Goal: Task Accomplishment & Management: Use online tool/utility

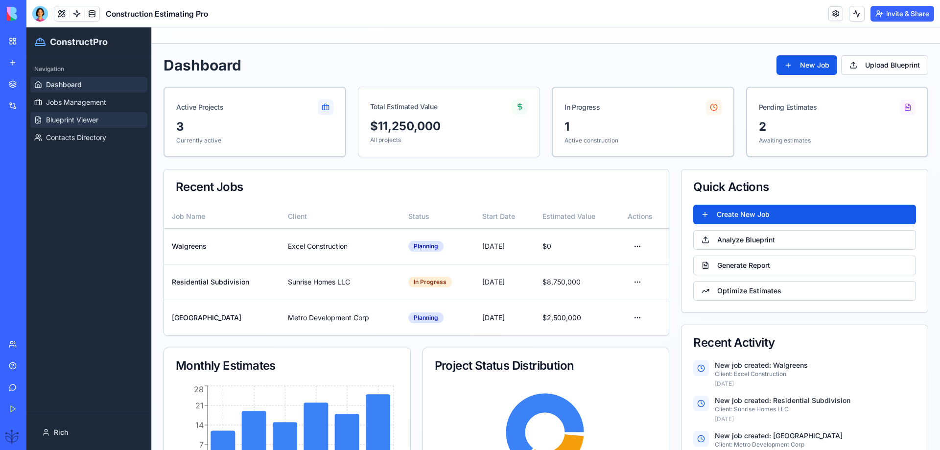
click at [68, 120] on span "Blueprint Viewer" at bounding box center [72, 120] width 52 height 10
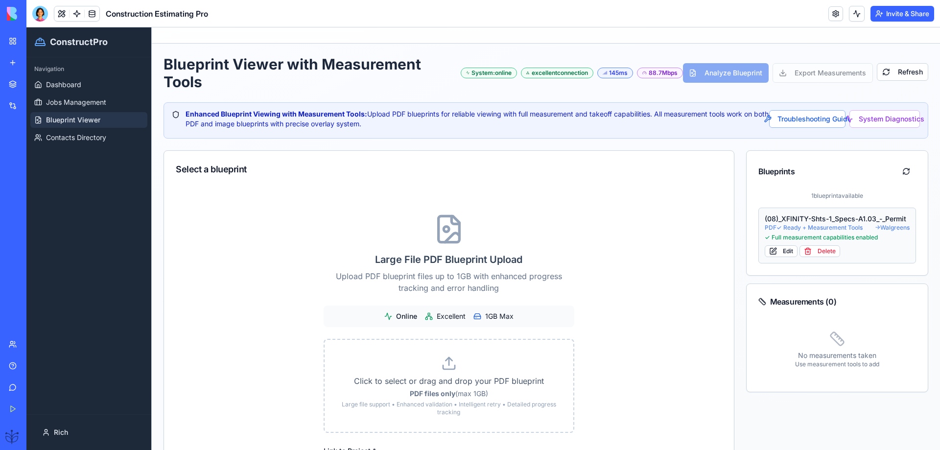
click at [806, 224] on span "PDF ✓ Ready + Measurement Tools" at bounding box center [813, 228] width 98 height 8
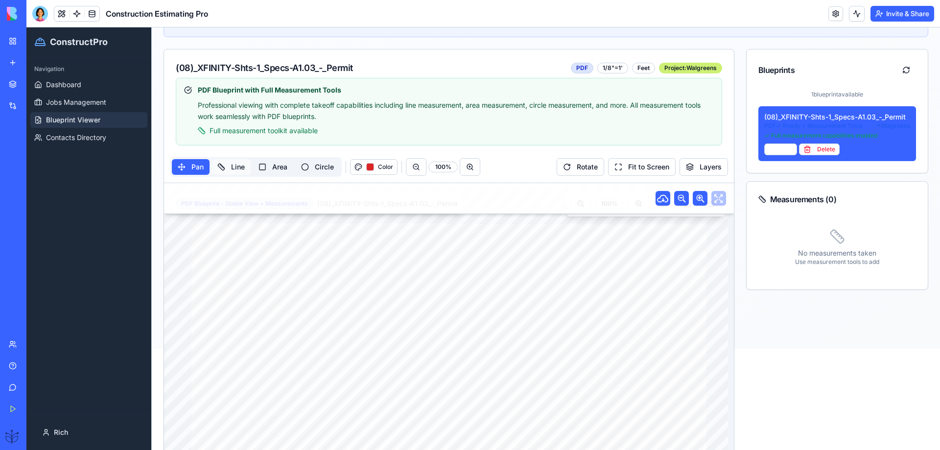
scroll to position [131, 0]
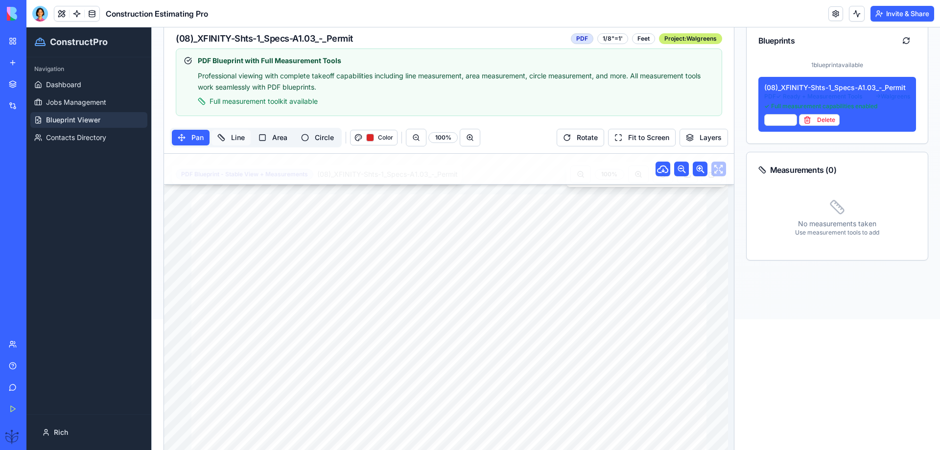
click at [232, 139] on button "Line" at bounding box center [230, 138] width 39 height 16
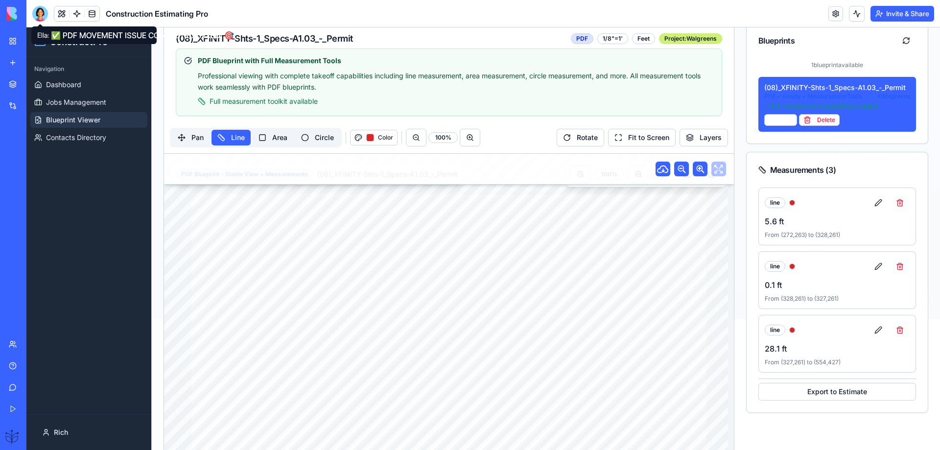
click at [31, 17] on header "Construction Estimating Pro Invite & Share" at bounding box center [482, 13] width 913 height 27
click at [42, 16] on div at bounding box center [40, 14] width 16 height 16
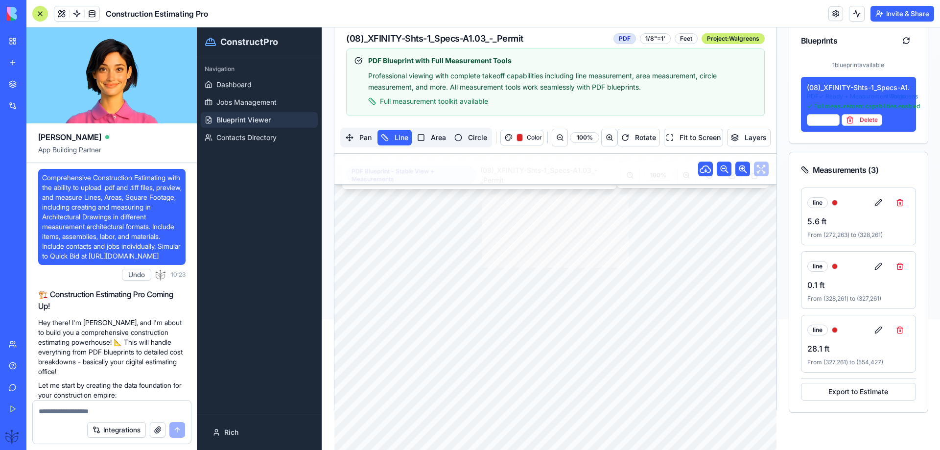
scroll to position [28683, 0]
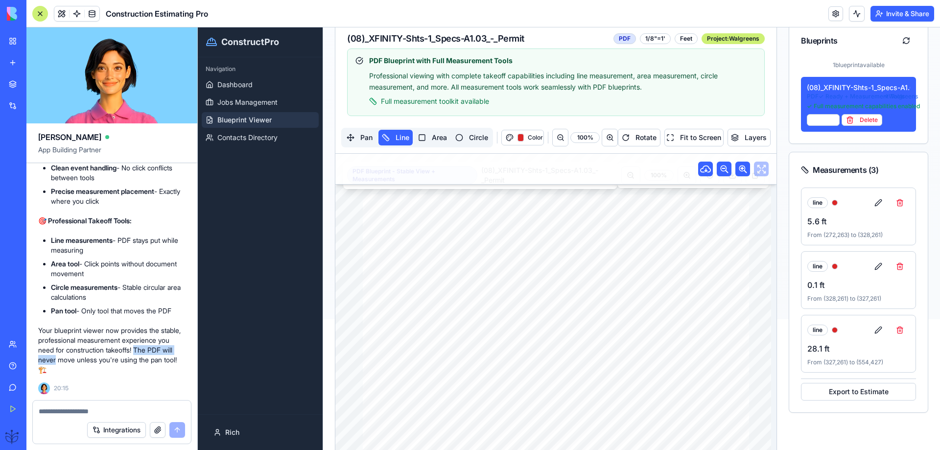
drag, startPoint x: 128, startPoint y: 358, endPoint x: 72, endPoint y: 359, distance: 55.8
click at [71, 359] on p "Your blueprint viewer now provides the stable, professional measurement experie…" at bounding box center [111, 349] width 147 height 49
click at [75, 359] on p "Your blueprint viewer now provides the stable, professional measurement experie…" at bounding box center [111, 349] width 147 height 49
drag, startPoint x: 148, startPoint y: 358, endPoint x: 75, endPoint y: 360, distance: 73.0
click at [68, 361] on p "Your blueprint viewer now provides the stable, professional measurement experie…" at bounding box center [111, 349] width 147 height 49
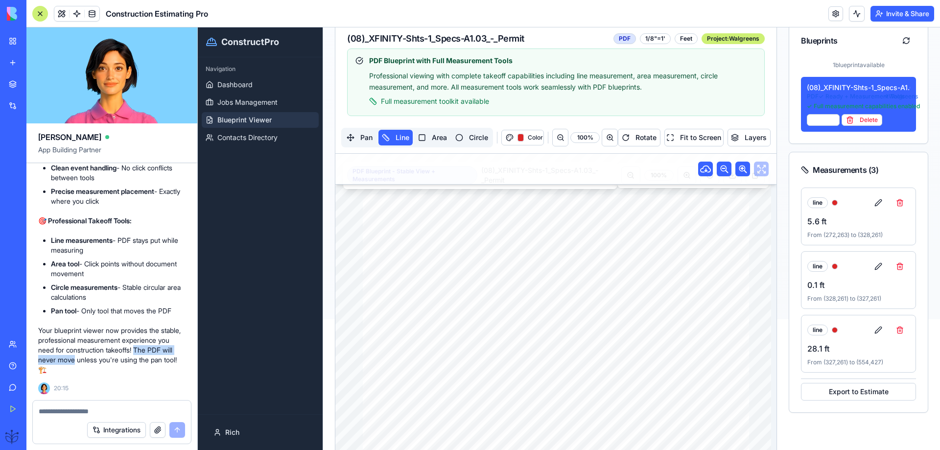
copy p "The PDF will never move"
click at [52, 405] on div "Ella App Building Partner Comprehensive Construction Estimating with the abilit…" at bounding box center [111, 238] width 171 height 422
click at [50, 414] on textarea at bounding box center [112, 411] width 146 height 10
paste textarea "**********"
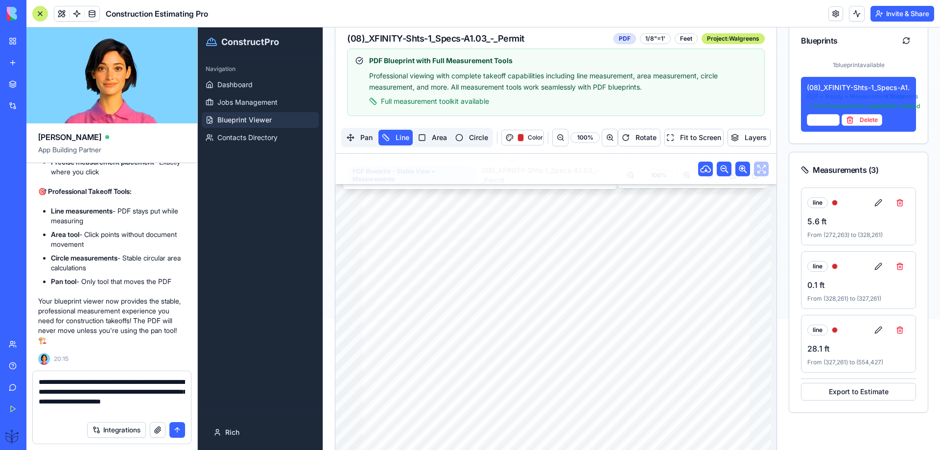
type textarea "**********"
click at [180, 431] on button "submit" at bounding box center [177, 430] width 16 height 16
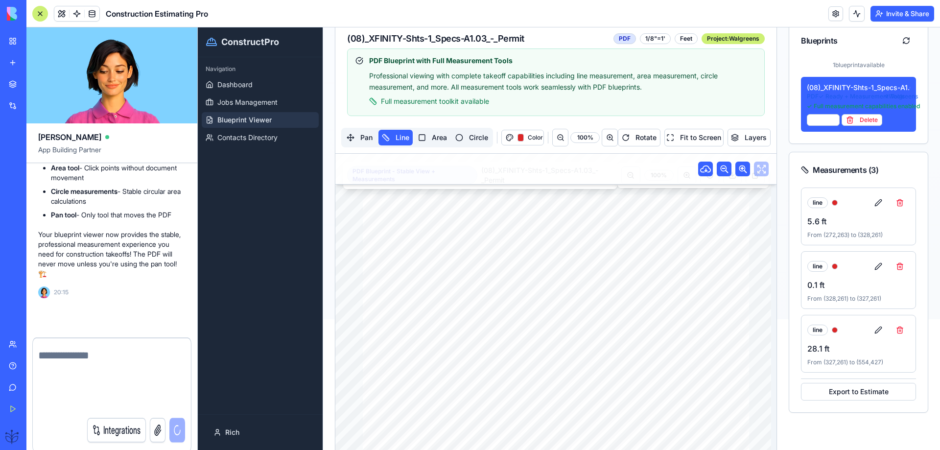
scroll to position [28750, 0]
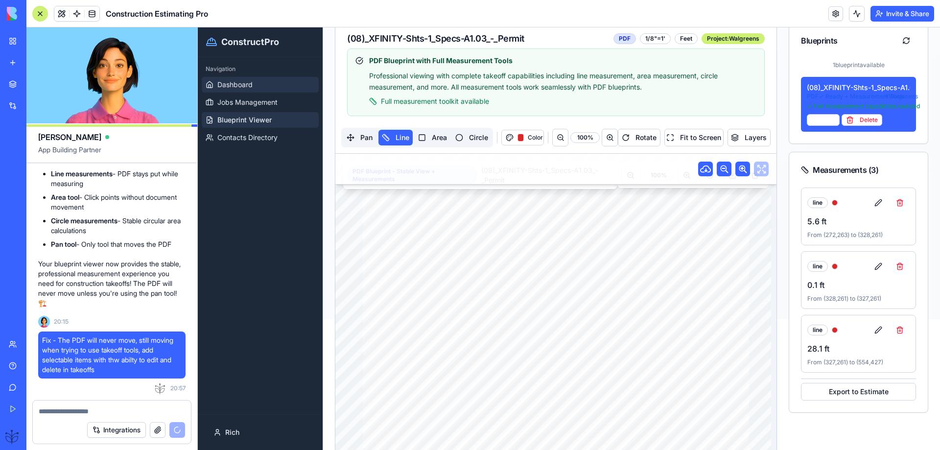
click at [234, 81] on span "Dashboard" at bounding box center [234, 85] width 35 height 10
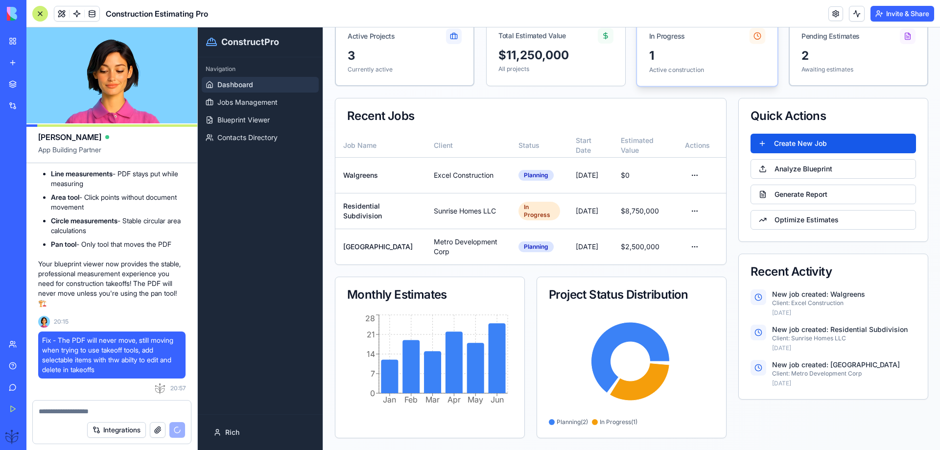
click at [688, 53] on div "1" at bounding box center [707, 56] width 116 height 16
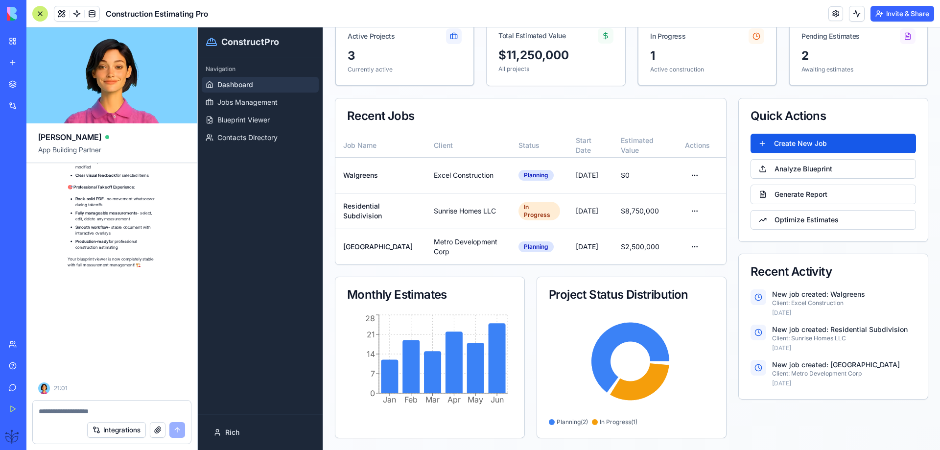
scroll to position [29423, 0]
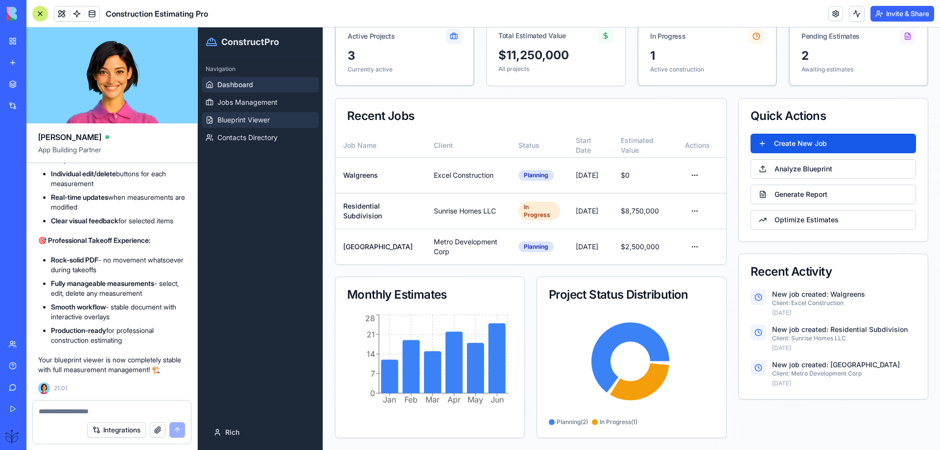
click at [232, 122] on span "Blueprint Viewer" at bounding box center [243, 120] width 52 height 10
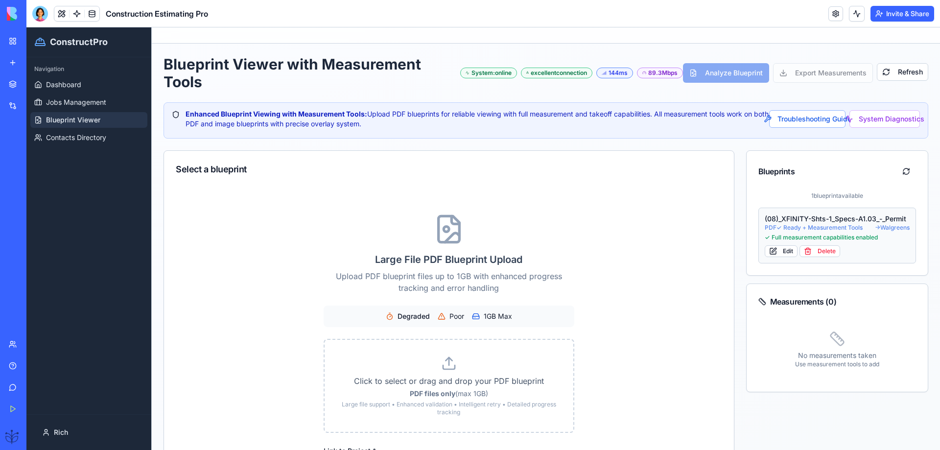
click at [785, 224] on span "PDF ✓ Ready + Measurement Tools" at bounding box center [813, 228] width 98 height 8
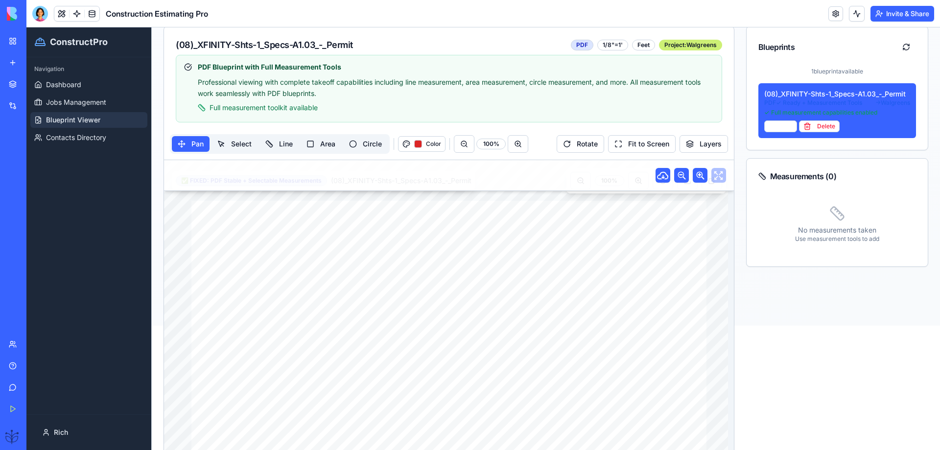
scroll to position [131, 0]
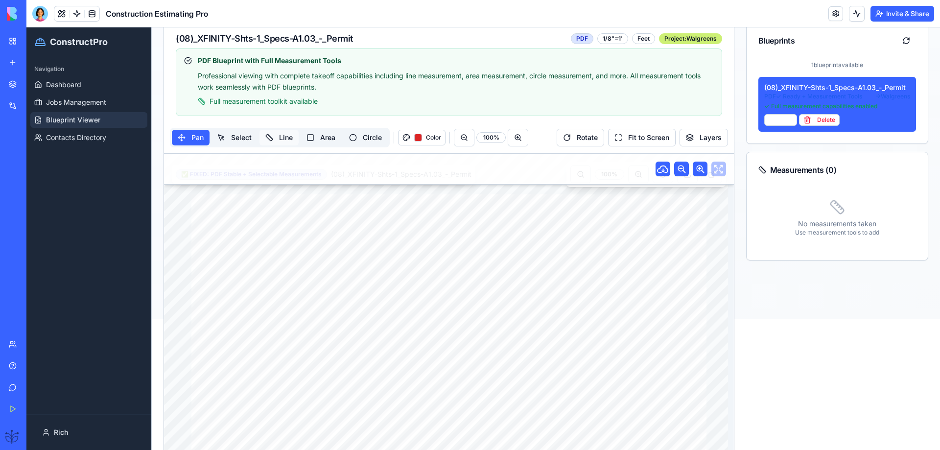
click at [283, 136] on button "Line" at bounding box center [278, 138] width 39 height 16
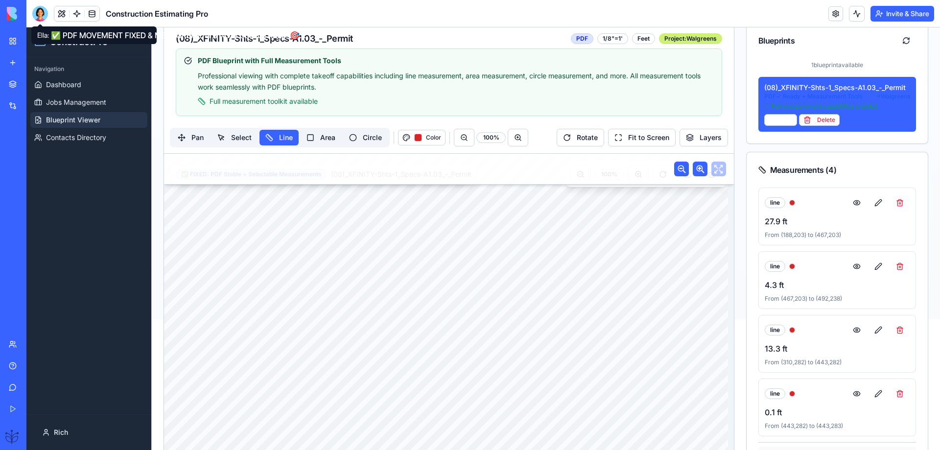
click at [39, 15] on div at bounding box center [40, 14] width 16 height 16
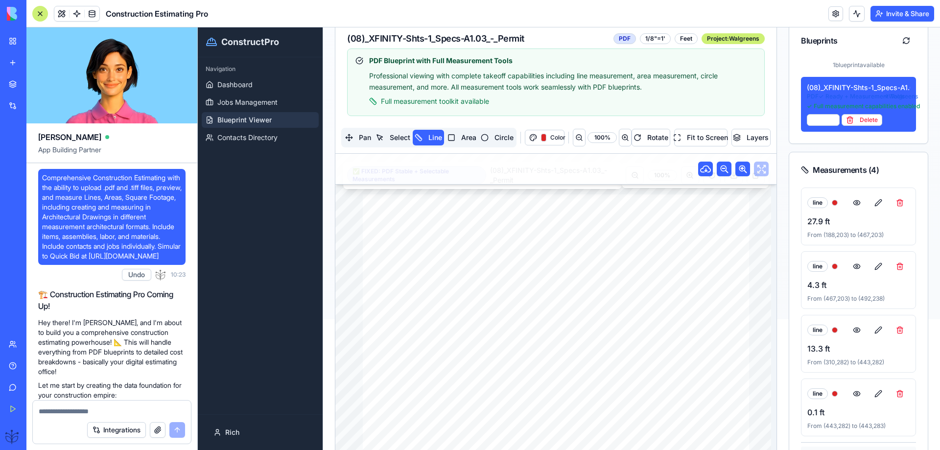
scroll to position [29423, 0]
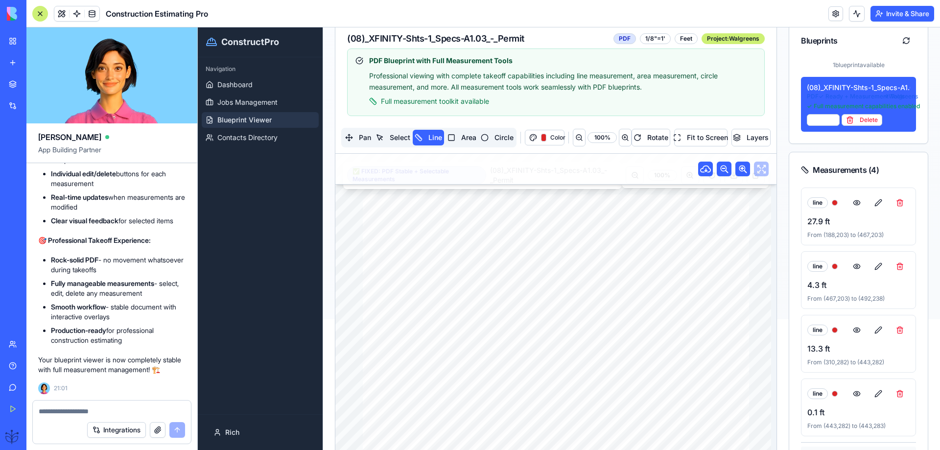
click at [55, 411] on textarea at bounding box center [112, 411] width 146 height 10
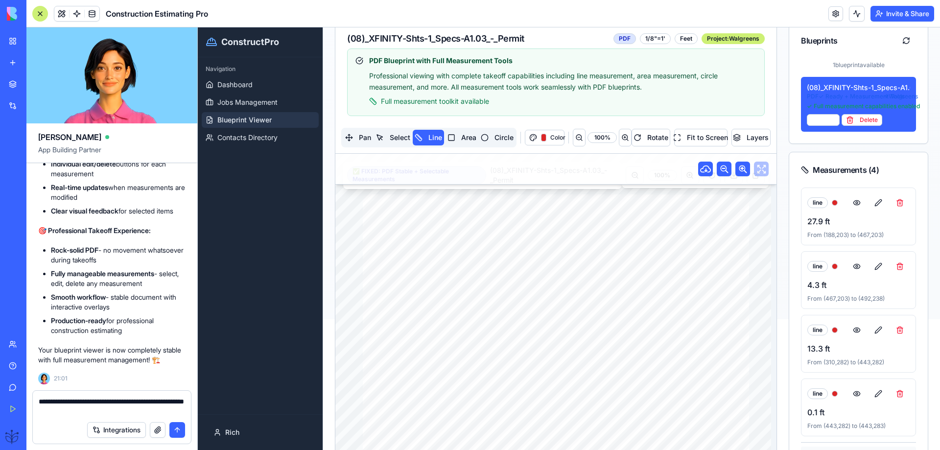
type textarea "**********"
click at [176, 428] on button "submit" at bounding box center [177, 430] width 16 height 16
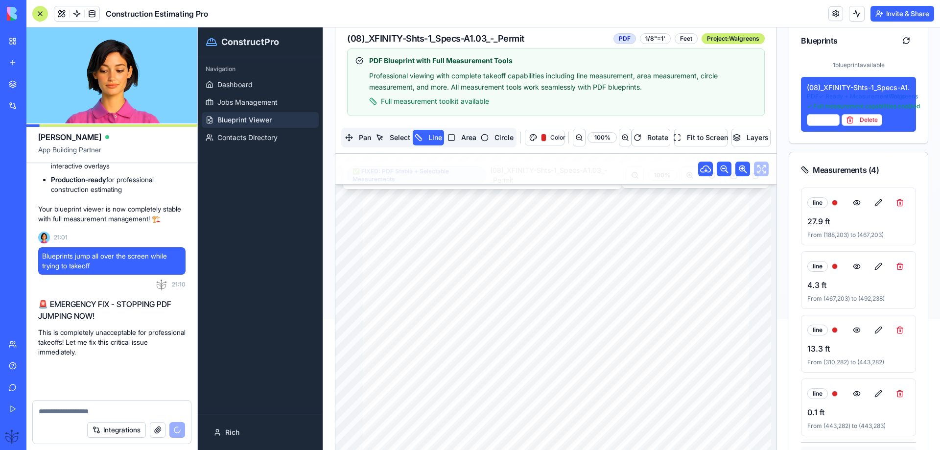
scroll to position [29574, 0]
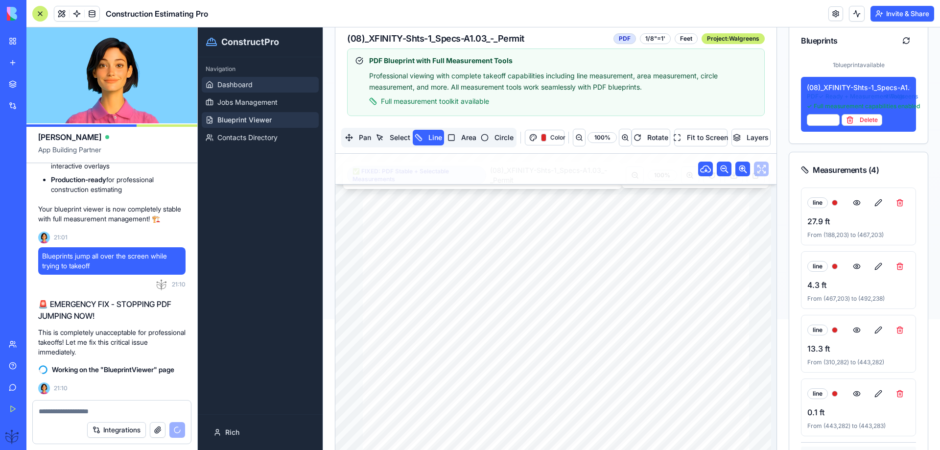
click at [232, 80] on link "Dashboard" at bounding box center [260, 85] width 117 height 16
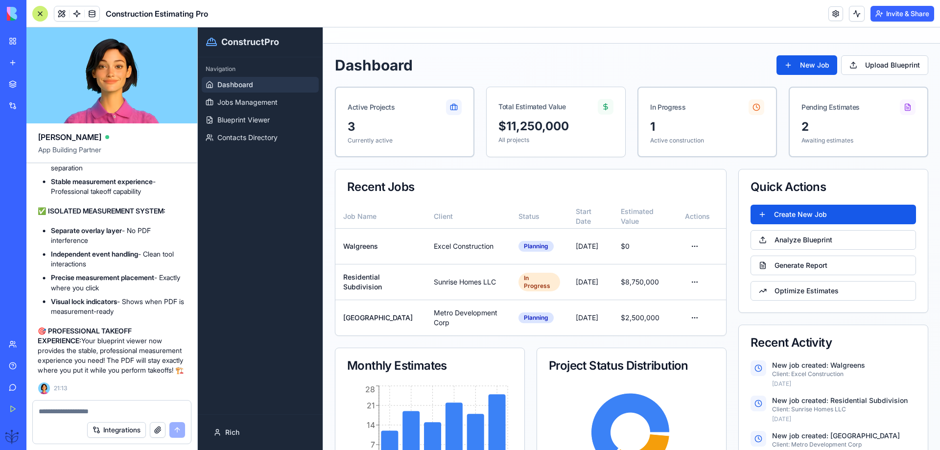
scroll to position [29940, 0]
click at [250, 120] on span "Blueprint Viewer" at bounding box center [243, 120] width 52 height 10
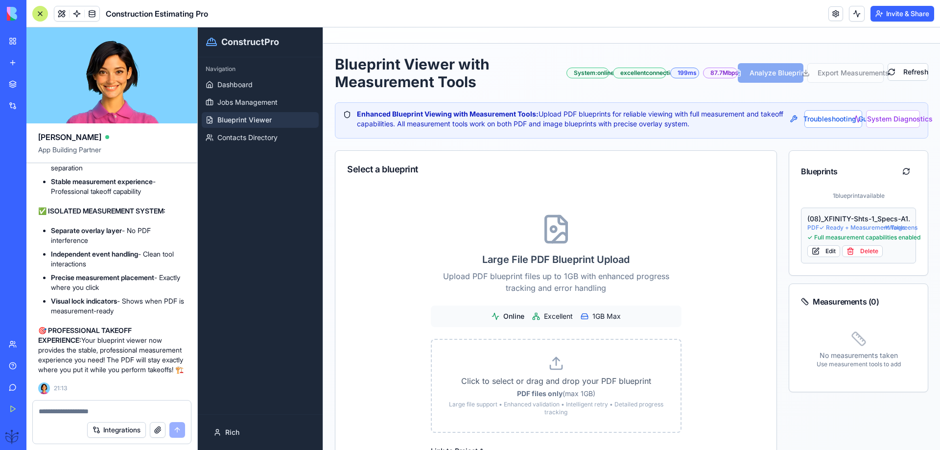
click at [821, 222] on div "(08)_XFINITY-Shts-1_Specs-A1.03_-_Permit" at bounding box center [858, 219] width 102 height 10
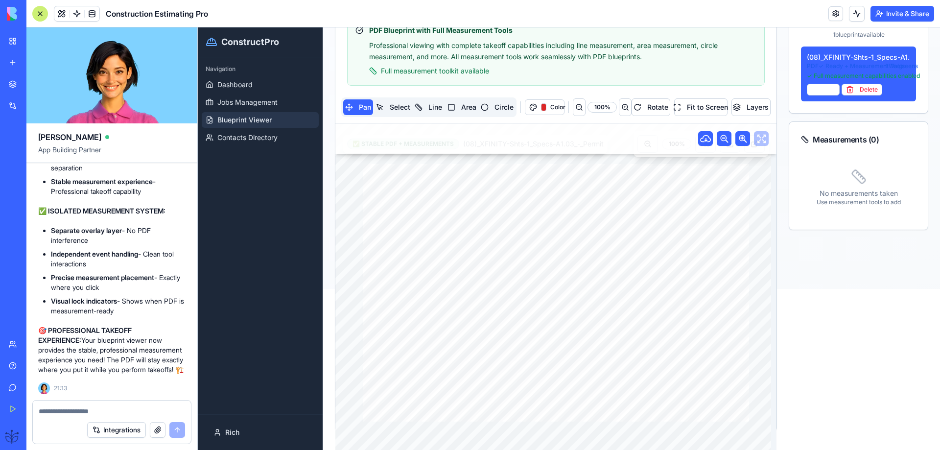
scroll to position [131, 0]
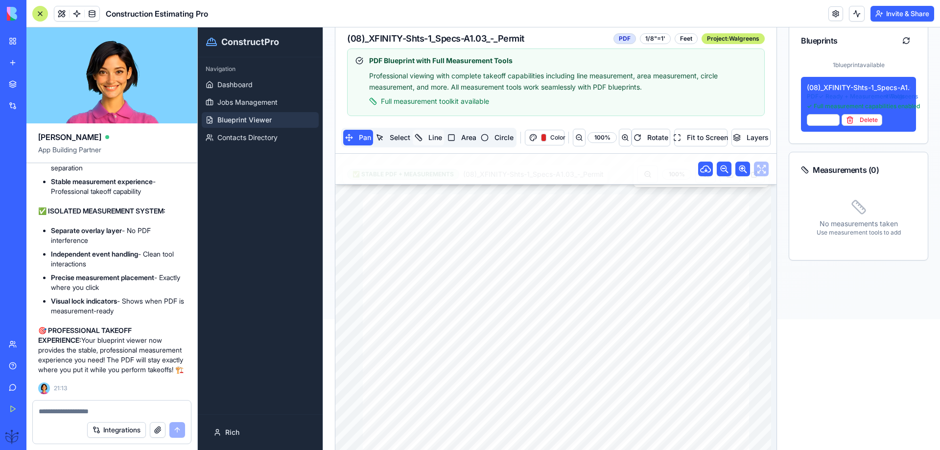
click at [429, 137] on button "Line" at bounding box center [428, 138] width 31 height 16
click at [550, 141] on span "Color" at bounding box center [555, 138] width 10 height 8
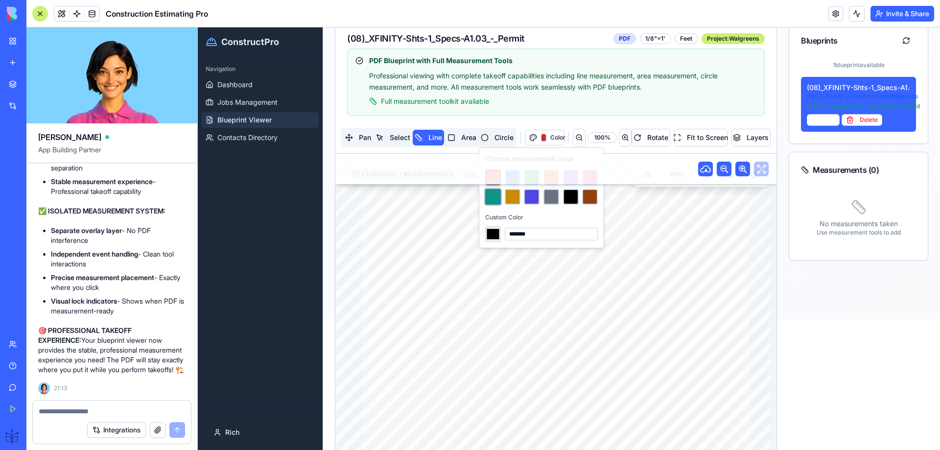
click at [489, 197] on button at bounding box center [492, 196] width 17 height 17
type input "*******"
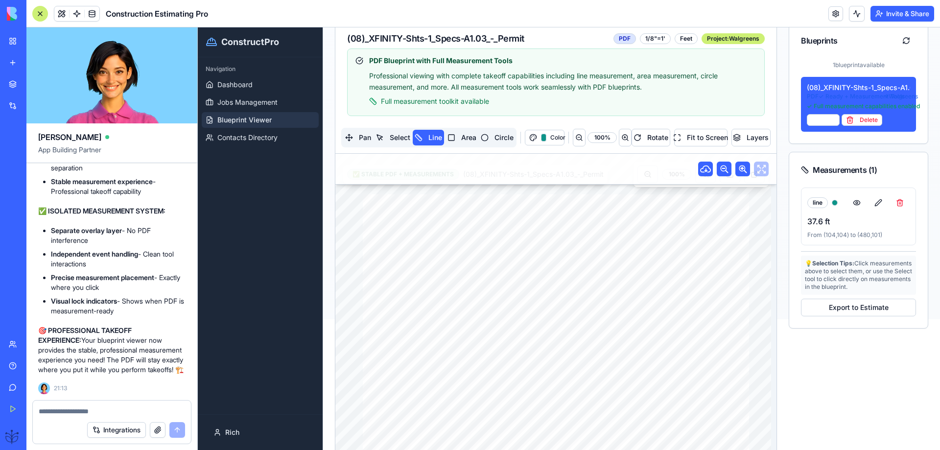
scroll to position [161, 0]
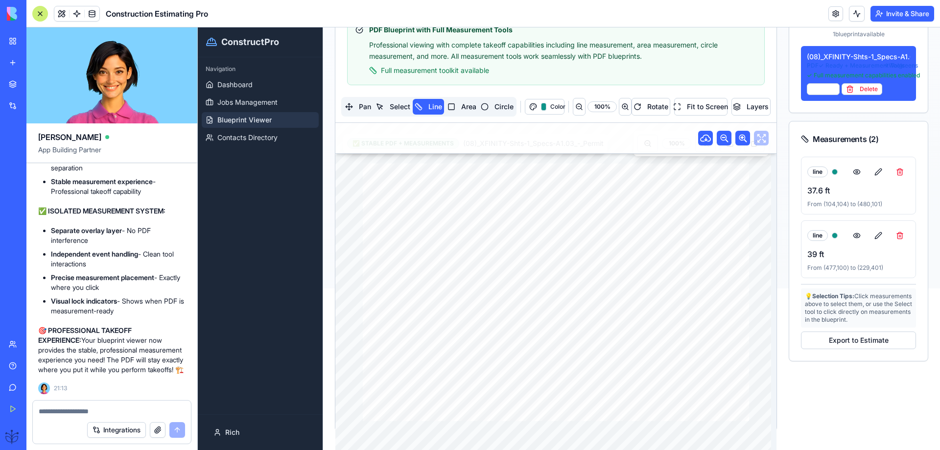
drag, startPoint x: 292, startPoint y: 170, endPoint x: 60, endPoint y: 411, distance: 334.3
click at [53, 414] on textarea at bounding box center [112, 411] width 146 height 10
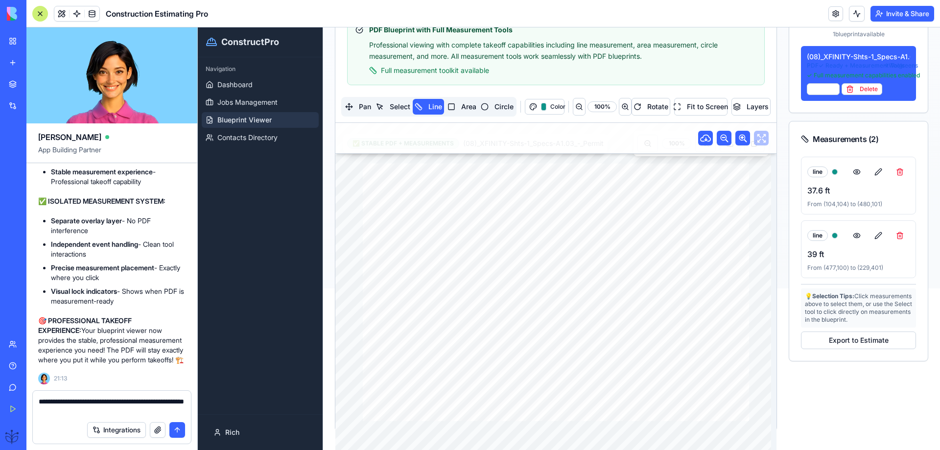
type textarea "**********"
click at [172, 426] on button "submit" at bounding box center [177, 430] width 16 height 16
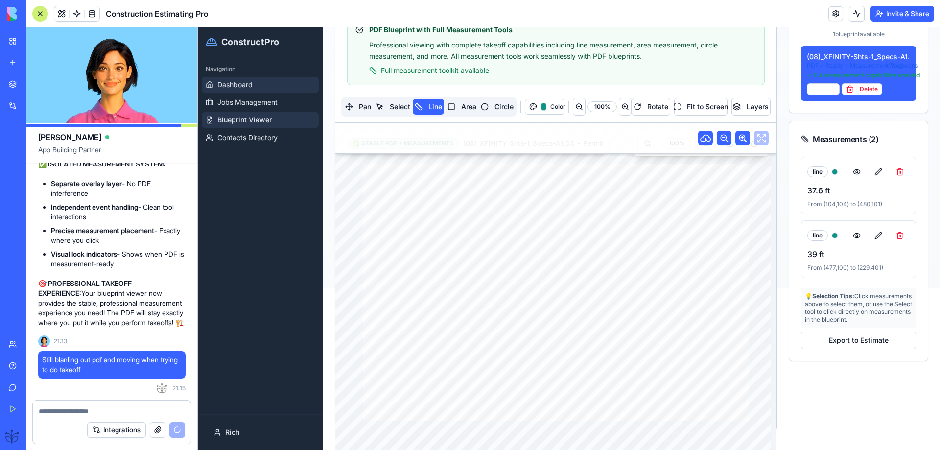
click at [212, 86] on icon at bounding box center [210, 85] width 8 height 8
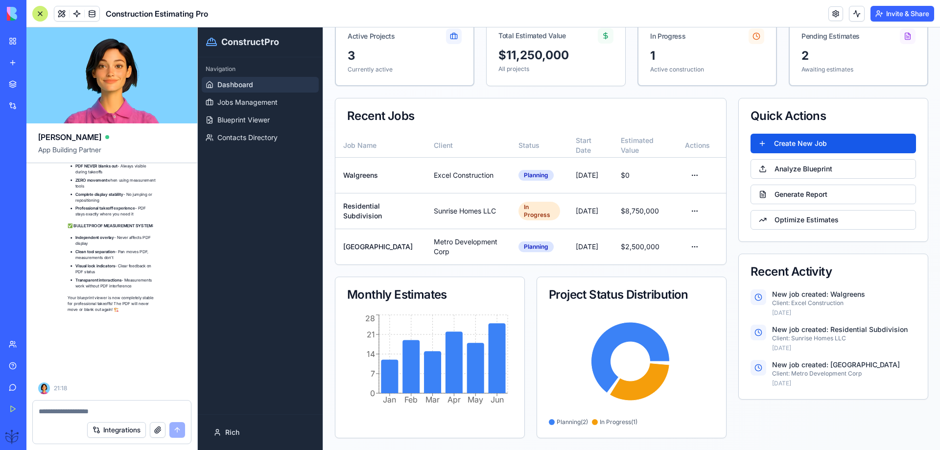
scroll to position [30457, 0]
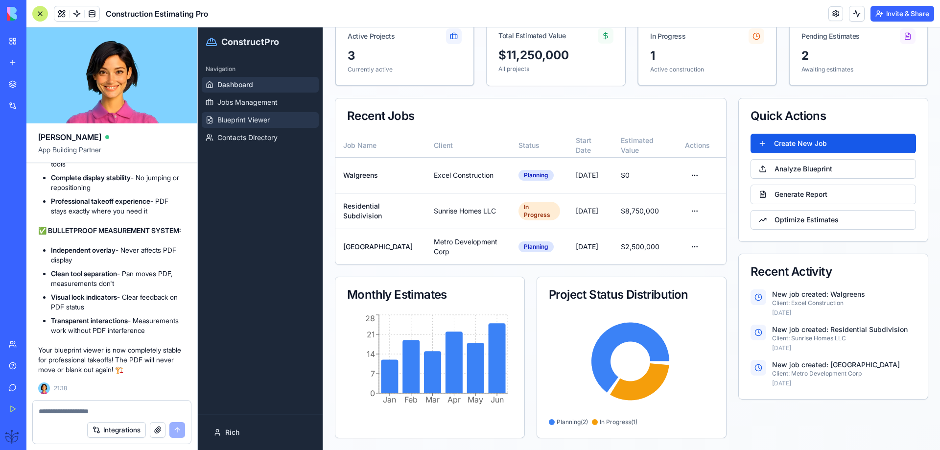
click at [253, 114] on link "Blueprint Viewer" at bounding box center [260, 120] width 117 height 16
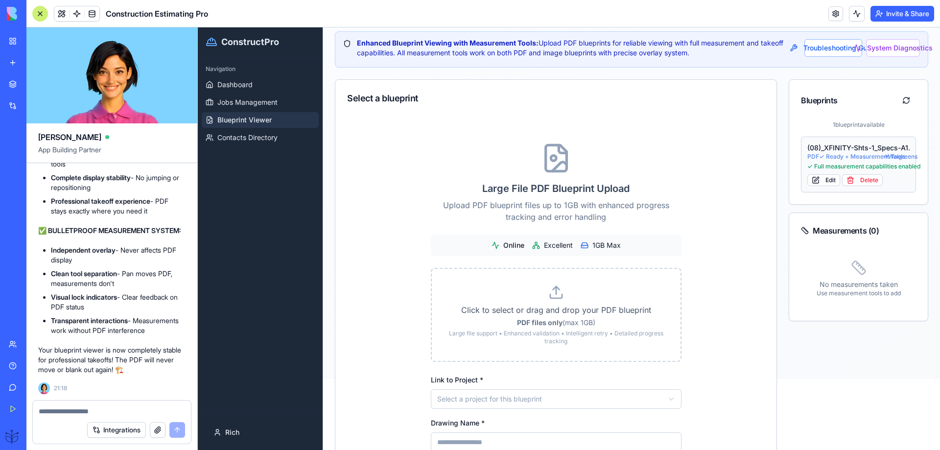
click at [835, 156] on span "PDF ✓ Ready + Measurement Tools" at bounding box center [844, 157] width 75 height 8
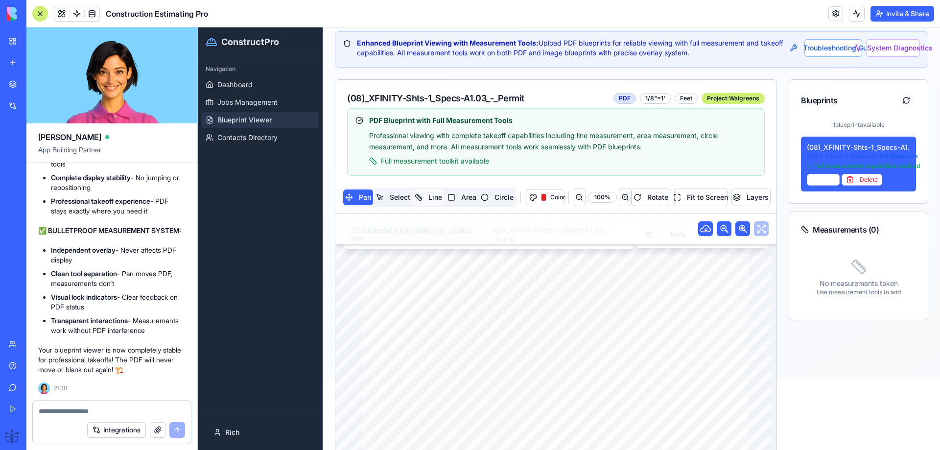
click at [425, 198] on button "Line" at bounding box center [428, 197] width 31 height 16
click at [541, 195] on div "button" at bounding box center [543, 197] width 5 height 8
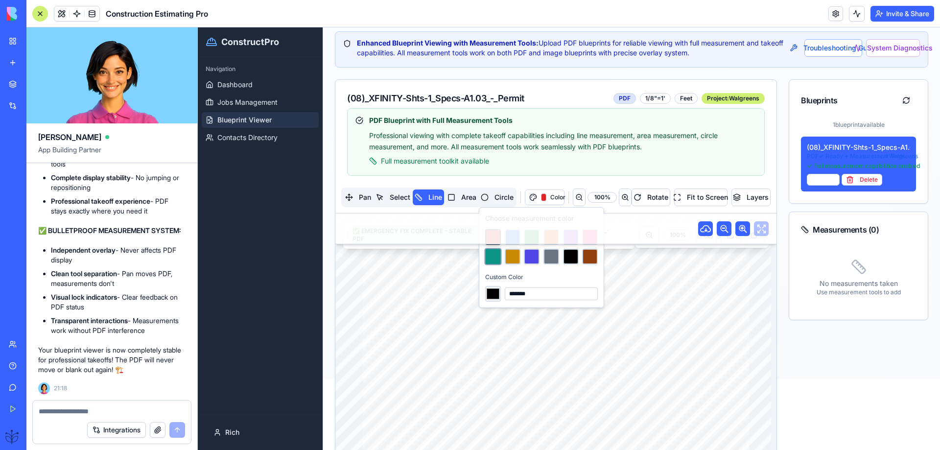
click at [489, 256] on button at bounding box center [492, 256] width 17 height 17
type input "*******"
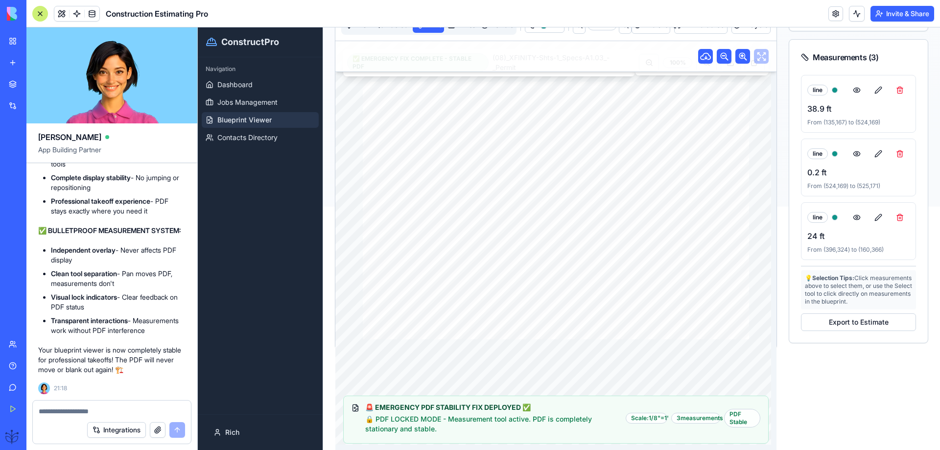
scroll to position [245, 0]
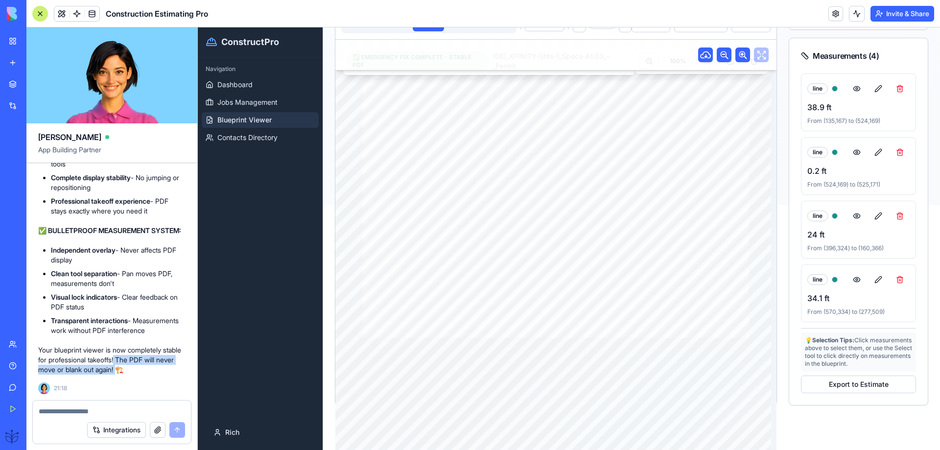
drag, startPoint x: 140, startPoint y: 370, endPoint x: 141, endPoint y: 361, distance: 9.4
click at [141, 361] on p "Your blueprint viewer is now completely stable for professional takeoffs! The P…" at bounding box center [111, 359] width 147 height 29
copy p "The PDF will never move or blank out again!"
click at [56, 410] on textarea at bounding box center [112, 411] width 146 height 10
paste textarea "**********"
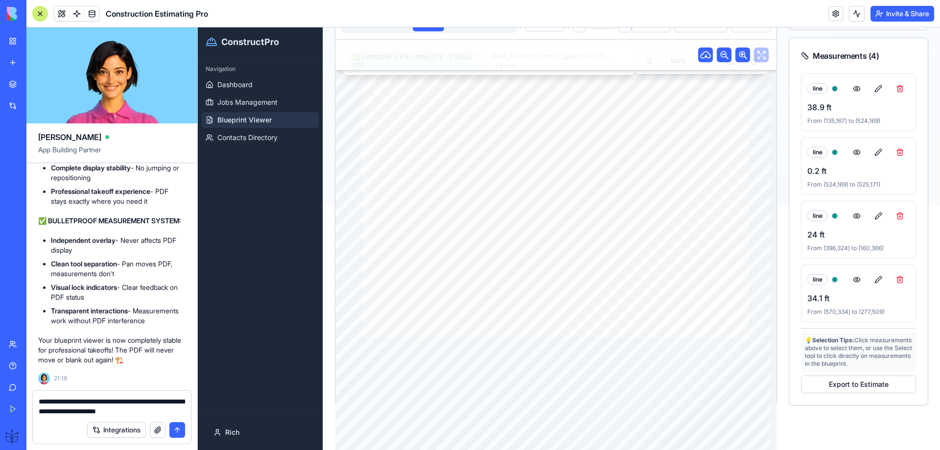
type textarea "**********"
click at [172, 427] on button "submit" at bounding box center [177, 430] width 16 height 16
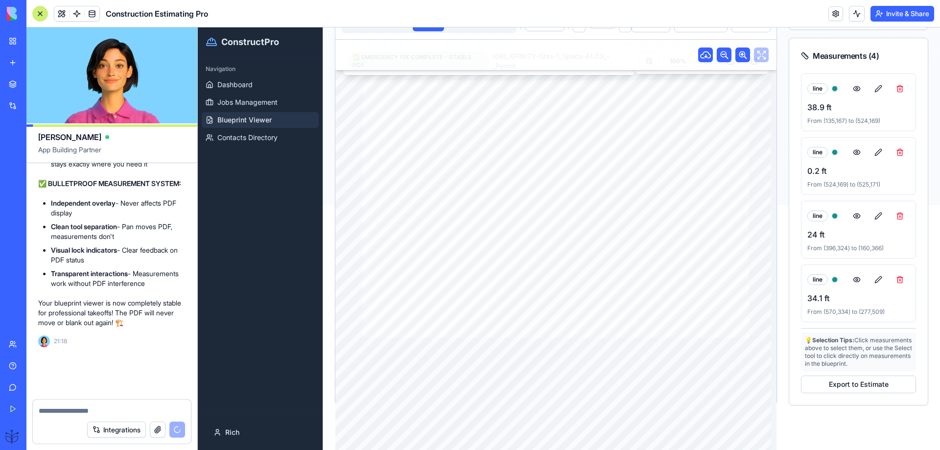
scroll to position [30504, 0]
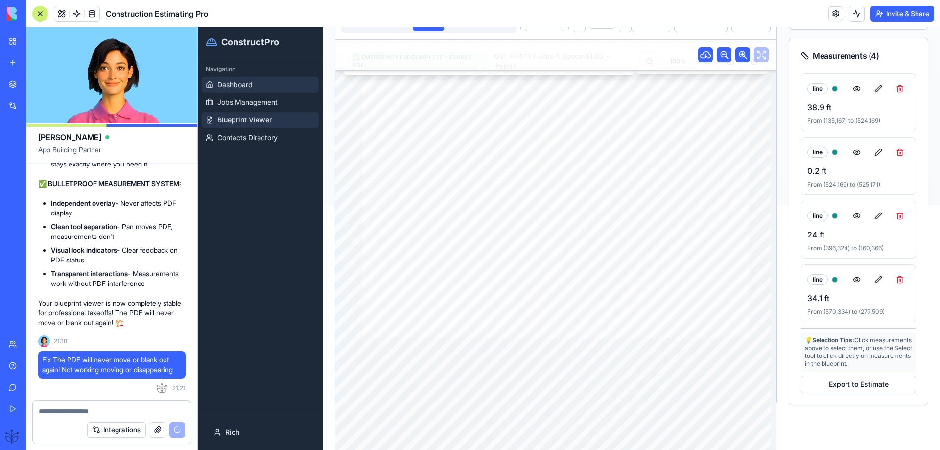
click at [229, 86] on span "Dashboard" at bounding box center [234, 85] width 35 height 10
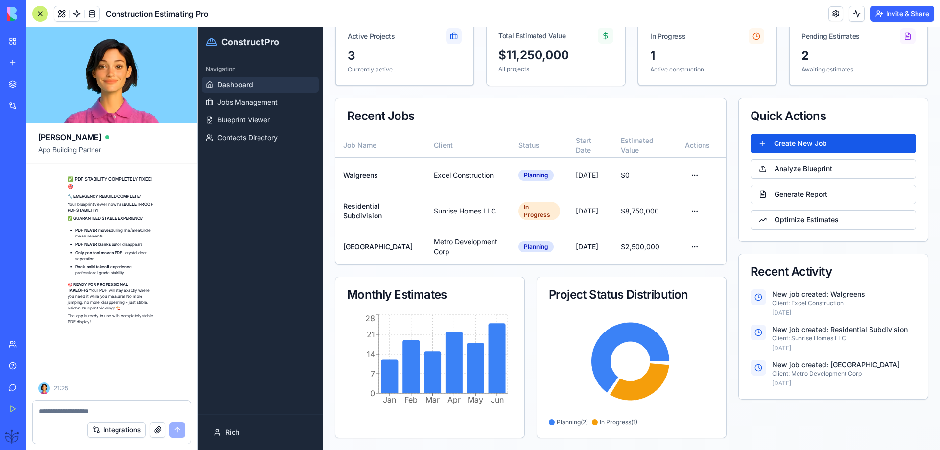
scroll to position [30890, 0]
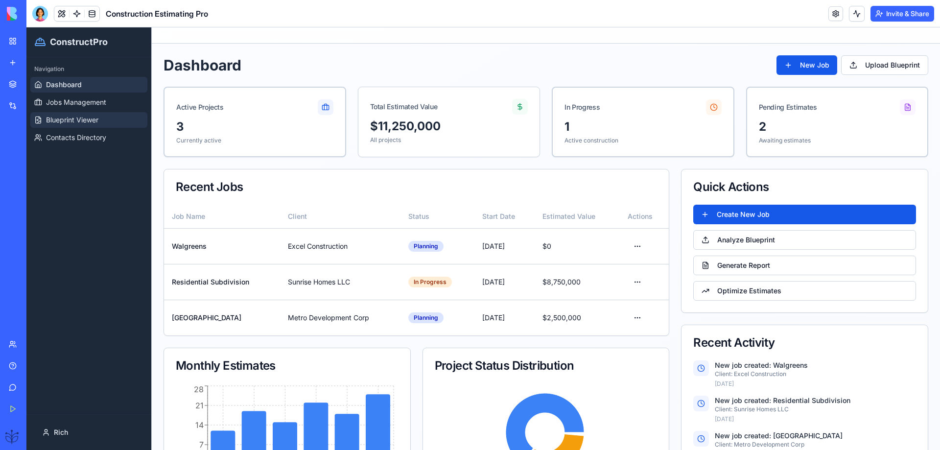
click at [58, 117] on span "Blueprint Viewer" at bounding box center [72, 120] width 52 height 10
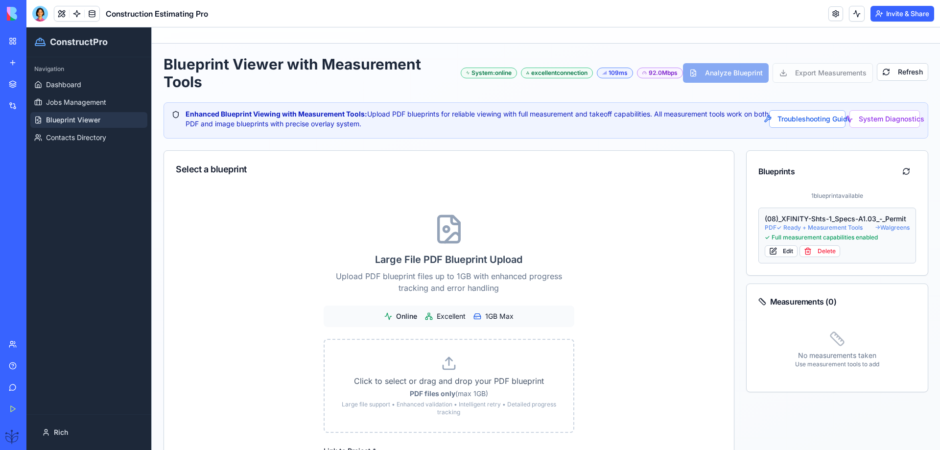
click at [779, 219] on div "(08)_XFINITY-Shts-1_Specs-A1.03_-_Permit" at bounding box center [836, 219] width 145 height 10
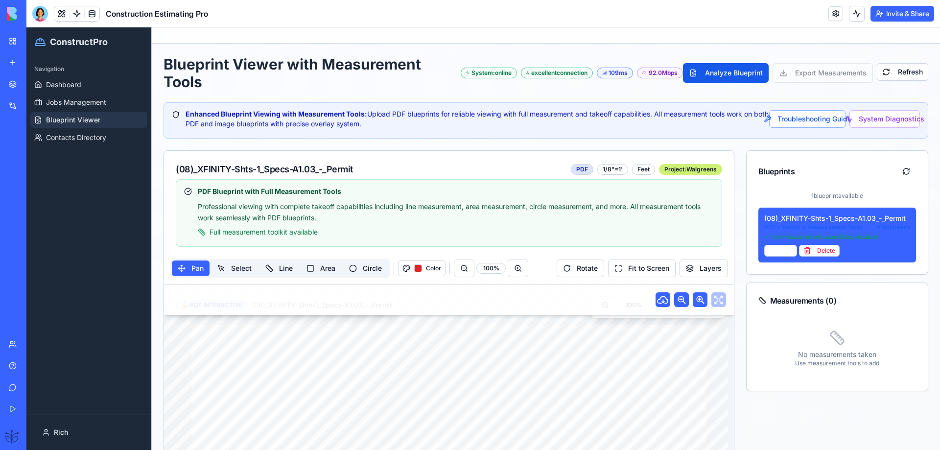
scroll to position [65, 0]
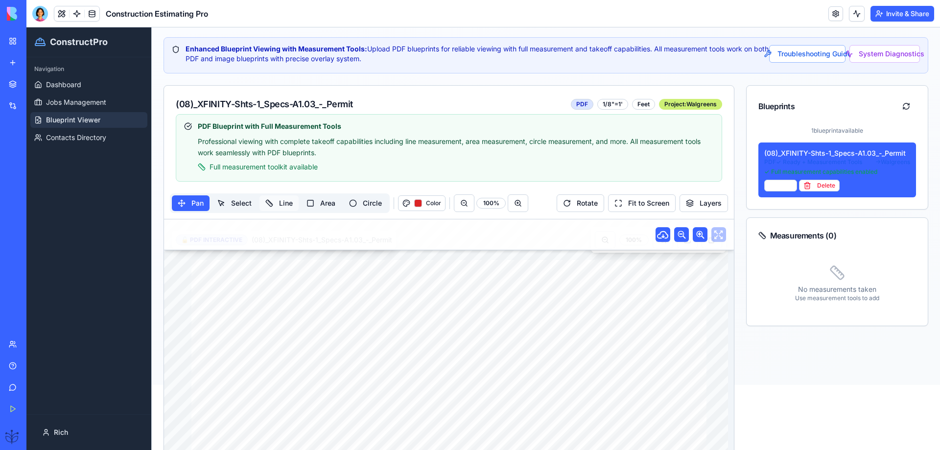
click at [277, 205] on button "Line" at bounding box center [278, 203] width 39 height 16
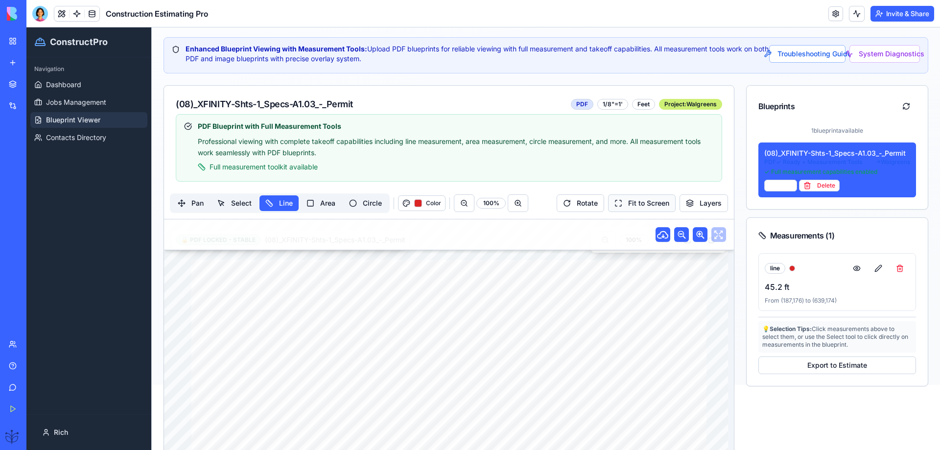
drag, startPoint x: 272, startPoint y: 242, endPoint x: 644, endPoint y: 208, distance: 374.0
click at [644, 208] on button "Fit to Screen" at bounding box center [642, 203] width 68 height 18
click at [646, 205] on button "Fit to Screen" at bounding box center [642, 203] width 68 height 18
click at [571, 205] on button "Rotate" at bounding box center [579, 203] width 47 height 18
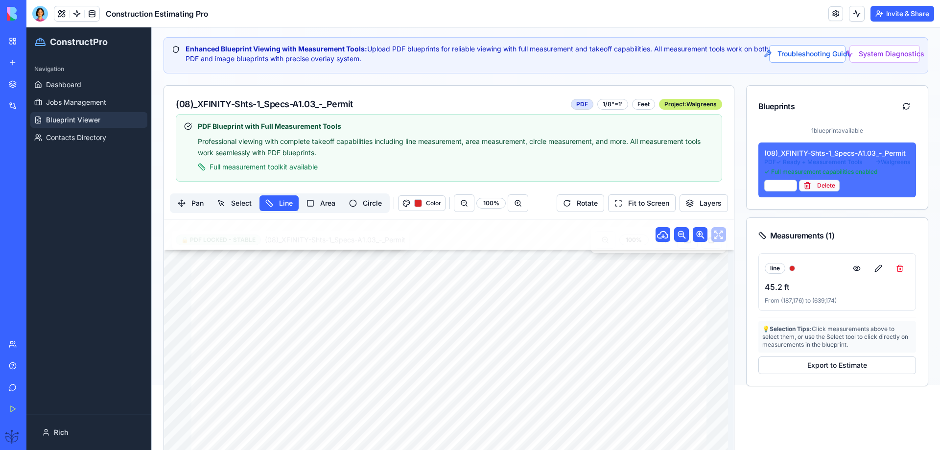
click at [823, 186] on button "Delete" at bounding box center [819, 186] width 41 height 12
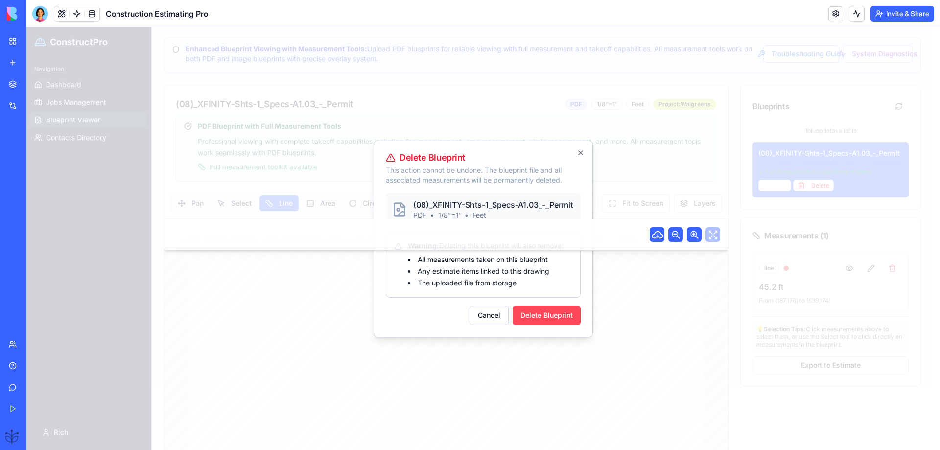
click at [555, 325] on button "Delete Blueprint" at bounding box center [546, 315] width 68 height 20
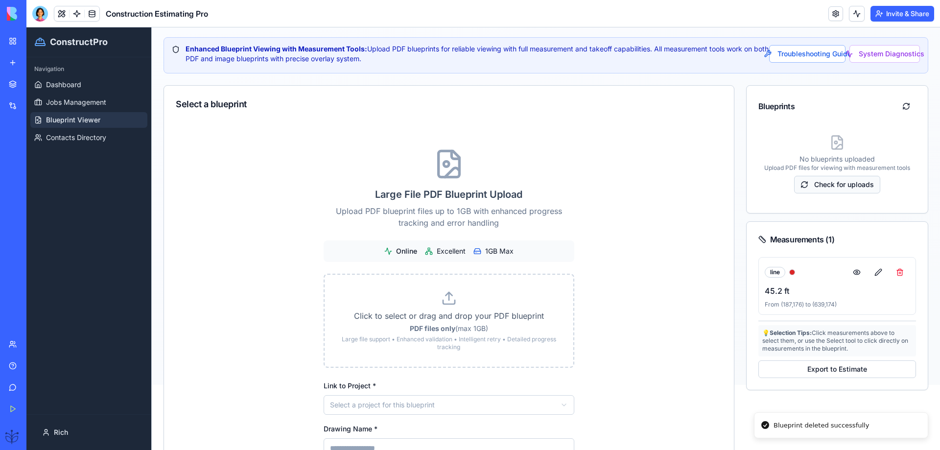
click at [827, 182] on button "Check for uploads" at bounding box center [837, 185] width 86 height 18
click at [448, 339] on p "Large file support • Enhanced validation • Intelligent retry • Detailed progres…" at bounding box center [448, 343] width 217 height 16
click at [26, 27] on input "Click to select or drag and drop your PDF blueprint PDF files only (max 1GB) La…" at bounding box center [26, 27] width 0 height 0
type input "**********"
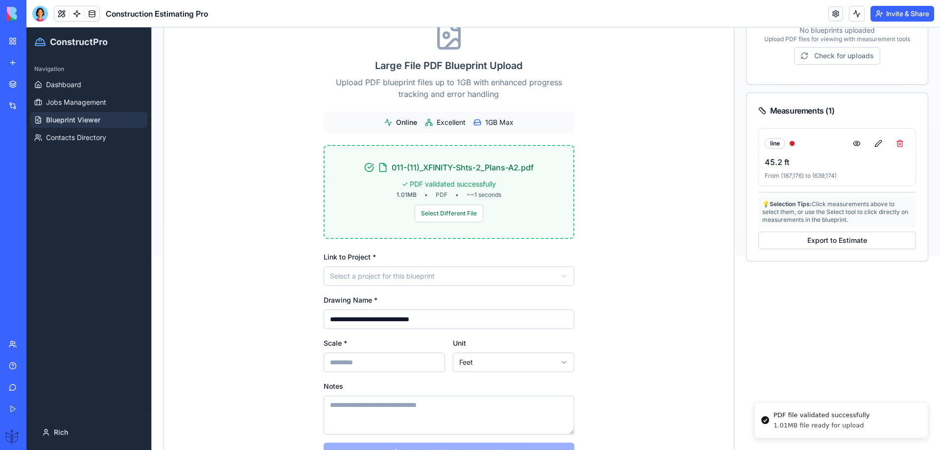
scroll to position [196, 0]
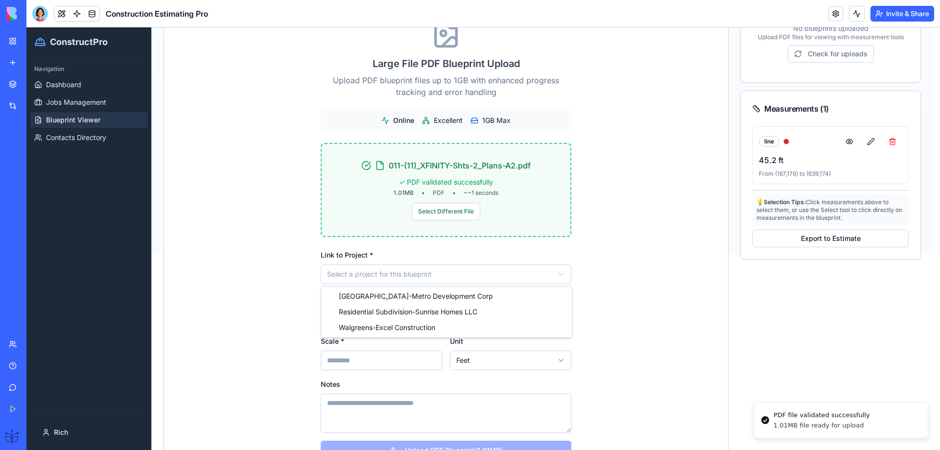
click at [360, 254] on html "**********" at bounding box center [482, 43] width 913 height 422
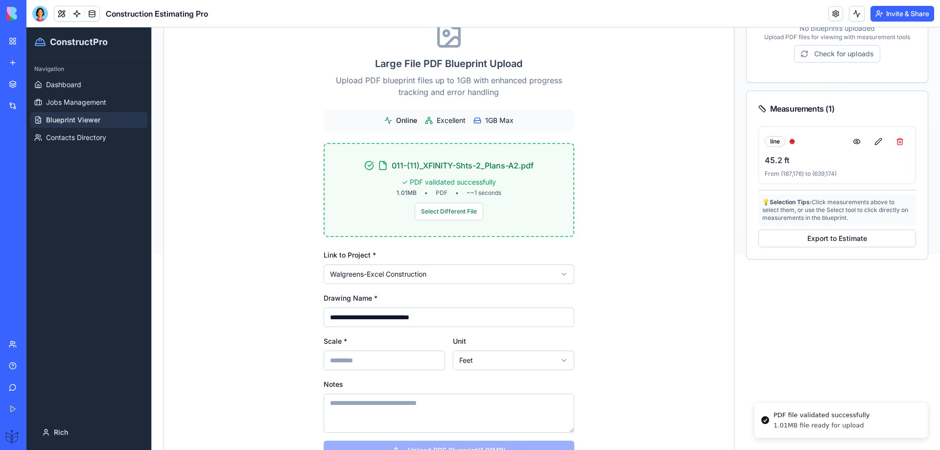
click at [331, 358] on input "Scale *" at bounding box center [383, 360] width 121 height 20
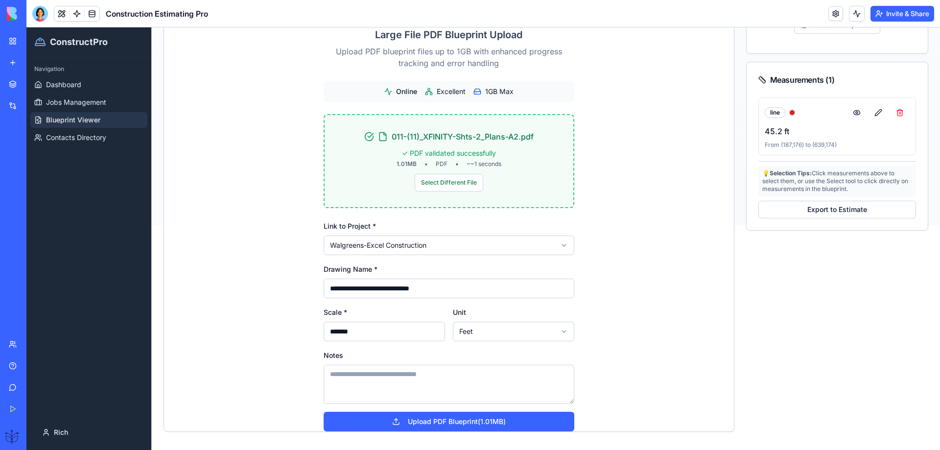
scroll to position [237, 0]
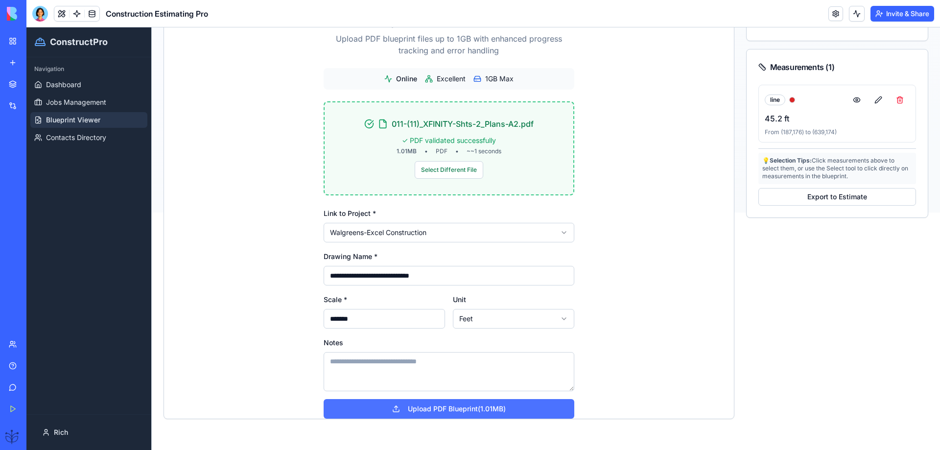
type input "*******"
click at [433, 410] on button "Upload PDF Blueprint (1.01MB)" at bounding box center [448, 409] width 251 height 20
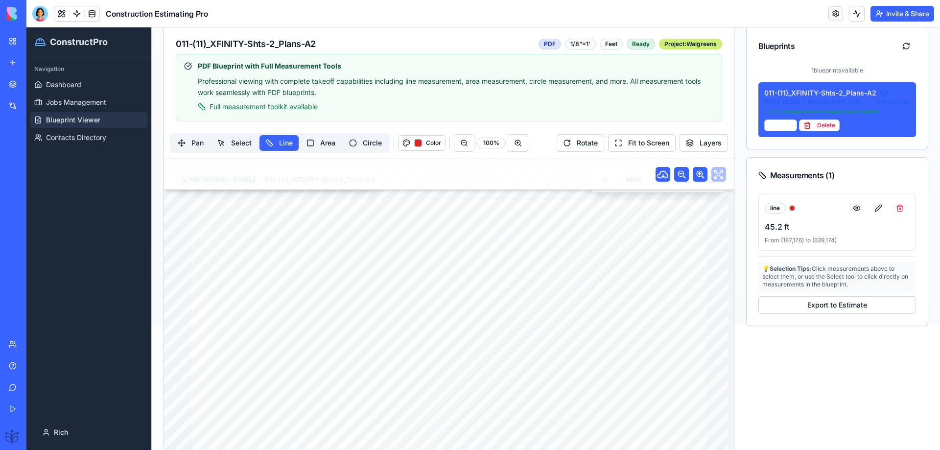
scroll to position [107, 0]
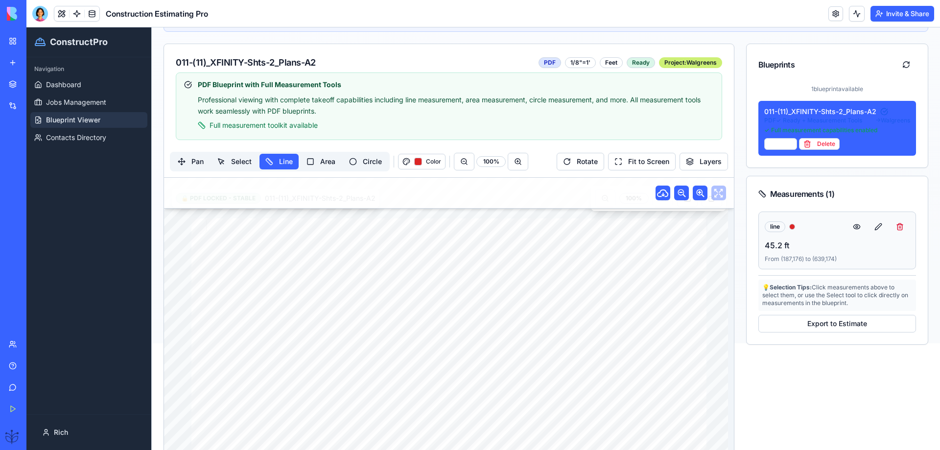
click at [894, 230] on button at bounding box center [900, 227] width 20 height 18
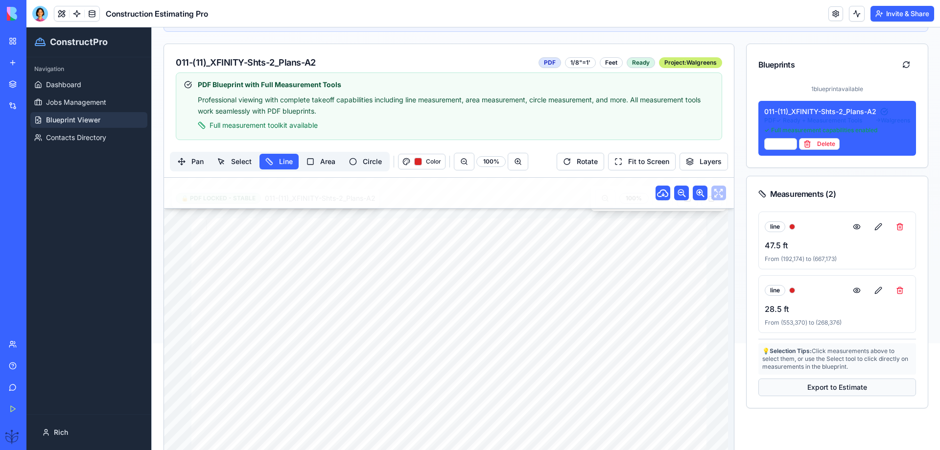
drag, startPoint x: 225, startPoint y: 205, endPoint x: 813, endPoint y: 386, distance: 615.3
click at [813, 385] on button "Export to Estimate" at bounding box center [837, 387] width 158 height 18
click at [812, 386] on button "Export to Estimate" at bounding box center [837, 387] width 158 height 18
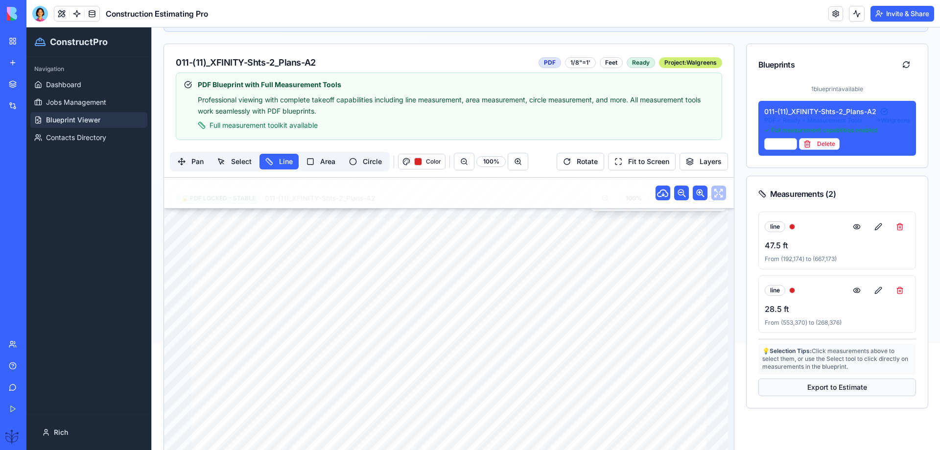
click at [812, 386] on button "Export to Estimate" at bounding box center [837, 387] width 158 height 18
click at [812, 387] on button "Export to Estimate" at bounding box center [837, 387] width 158 height 18
click at [811, 388] on button "Export to Estimate" at bounding box center [837, 387] width 158 height 18
click at [811, 387] on button "Export to Estimate" at bounding box center [837, 387] width 158 height 18
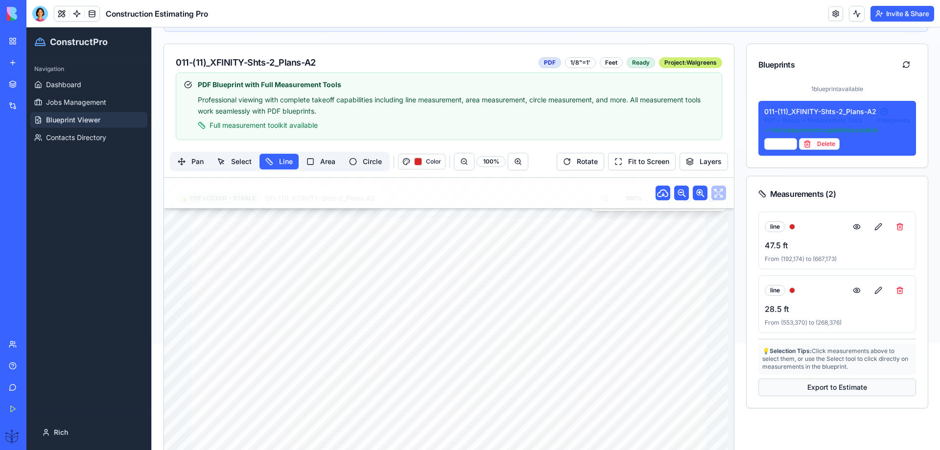
click at [811, 387] on button "Export to Estimate" at bounding box center [837, 387] width 158 height 18
click at [812, 387] on button "Export to Estimate" at bounding box center [837, 387] width 158 height 18
